Goal: Complete application form

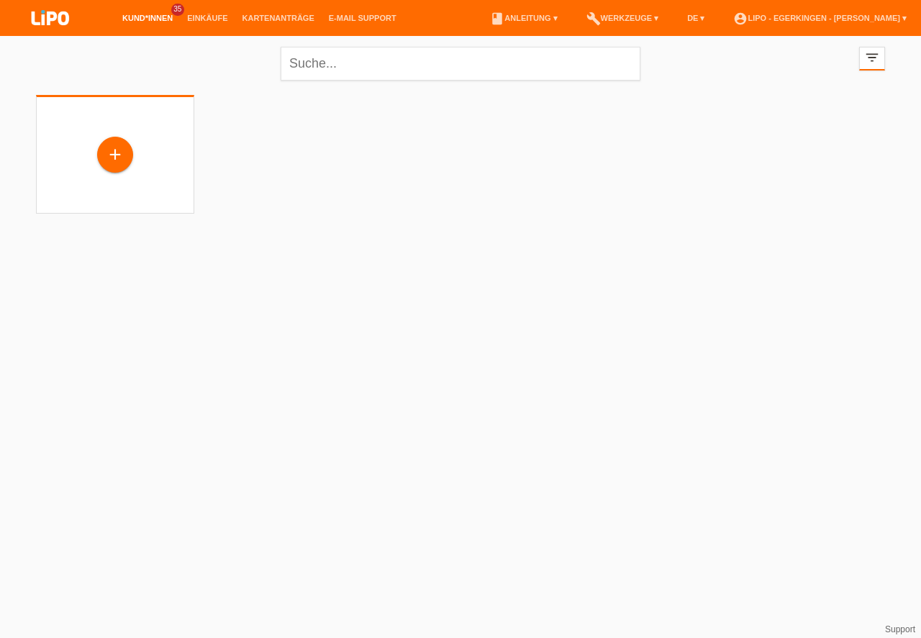
click at [111, 155] on div "+" at bounding box center [115, 154] width 35 height 24
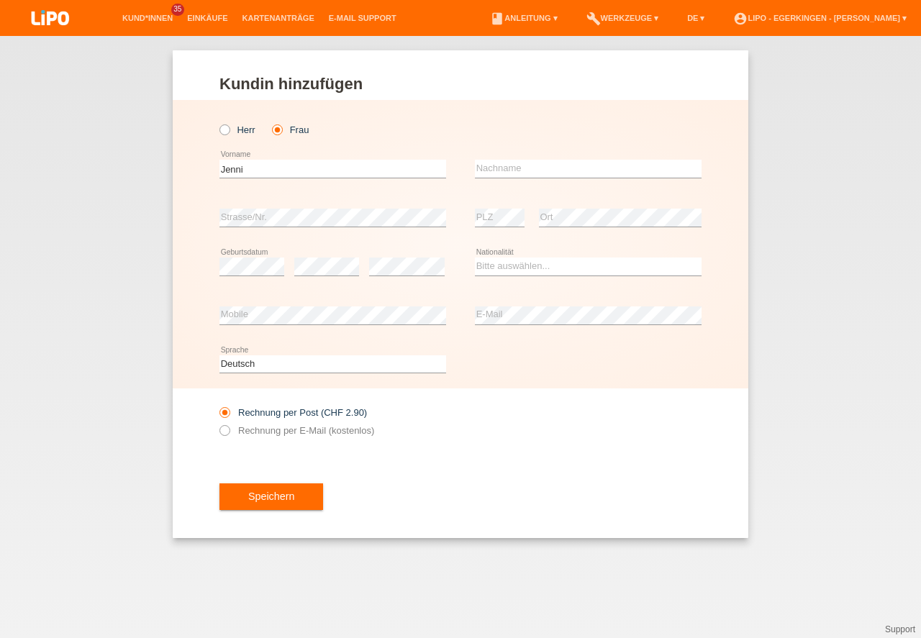
type input "Jenni"
click at [550, 159] on div "error Nachname" at bounding box center [588, 169] width 227 height 49
drag, startPoint x: 549, startPoint y: 163, endPoint x: 547, endPoint y: 171, distance: 8.2
click at [549, 163] on input "text" at bounding box center [588, 169] width 227 height 18
type input "[PERSON_NAME]"
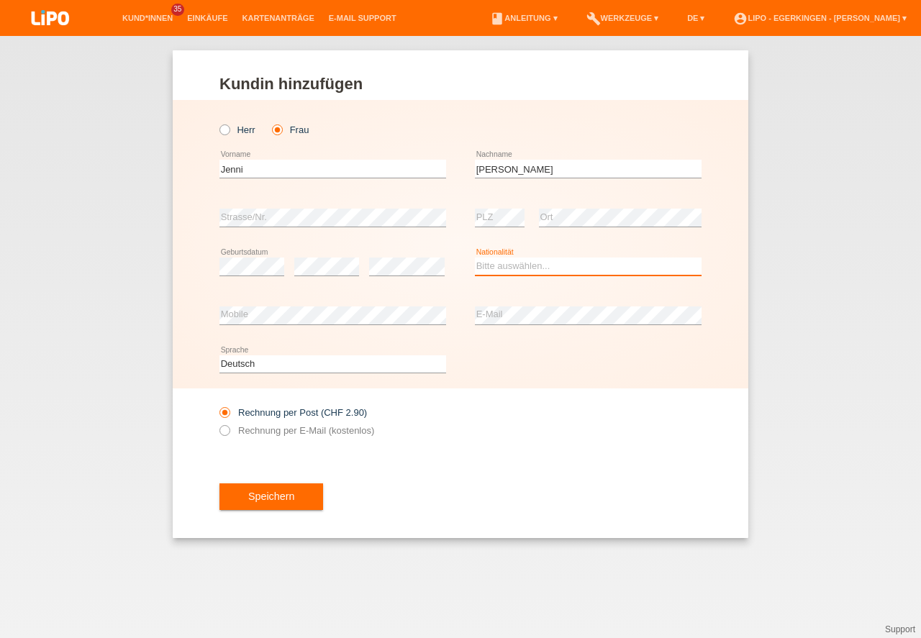
click at [489, 266] on select "Bitte auswählen... Schweiz Deutschland Liechtenstein Österreich ------------ Af…" at bounding box center [588, 266] width 227 height 17
select select "CH"
click at [0, 0] on option "Schweiz" at bounding box center [0, 0] width 0 height 0
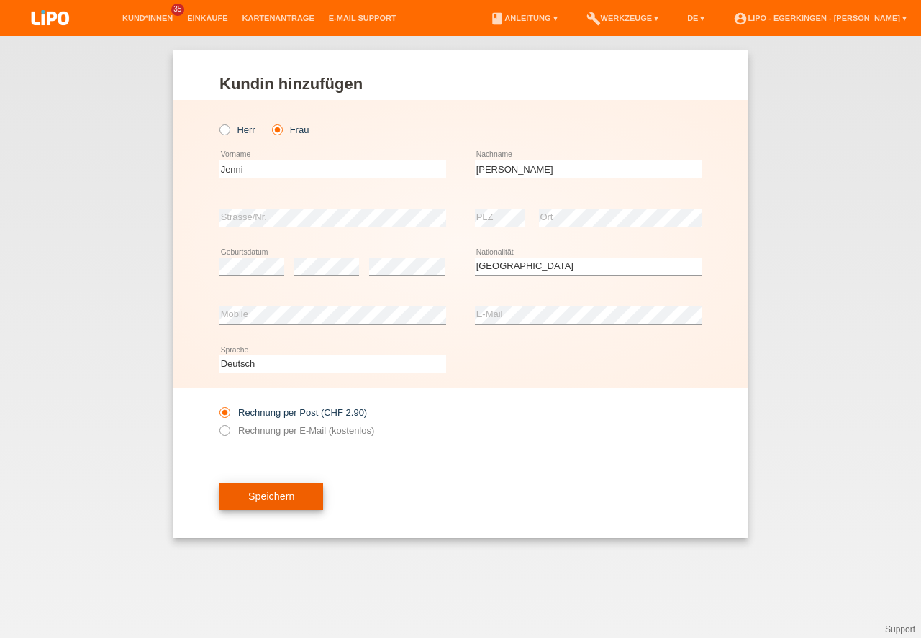
click at [248, 499] on button "Speichern" at bounding box center [271, 497] width 104 height 27
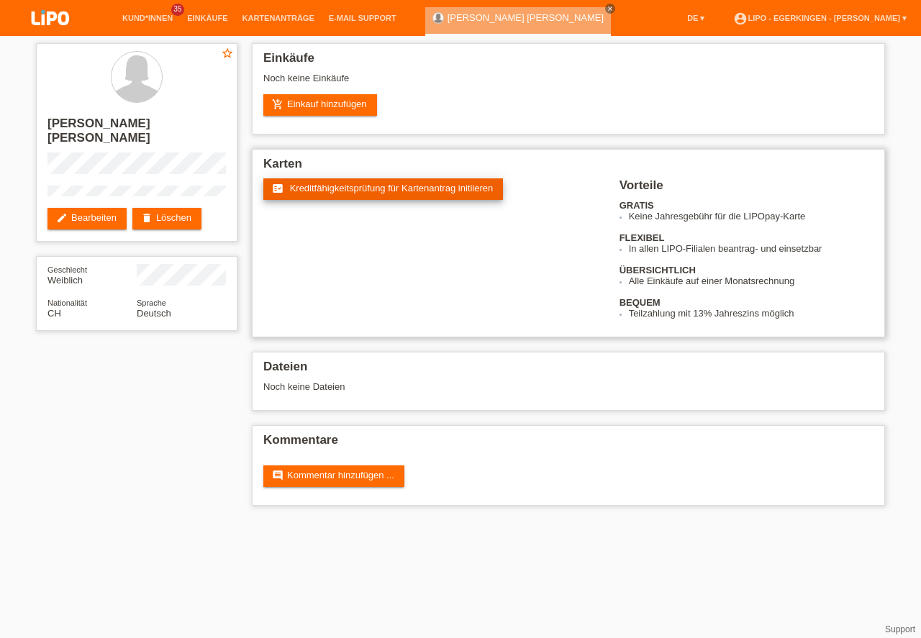
click at [323, 187] on span "Kreditfähigkeitsprüfung für Kartenantrag initiieren" at bounding box center [392, 188] width 204 height 11
